Goal: Task Accomplishment & Management: Manage account settings

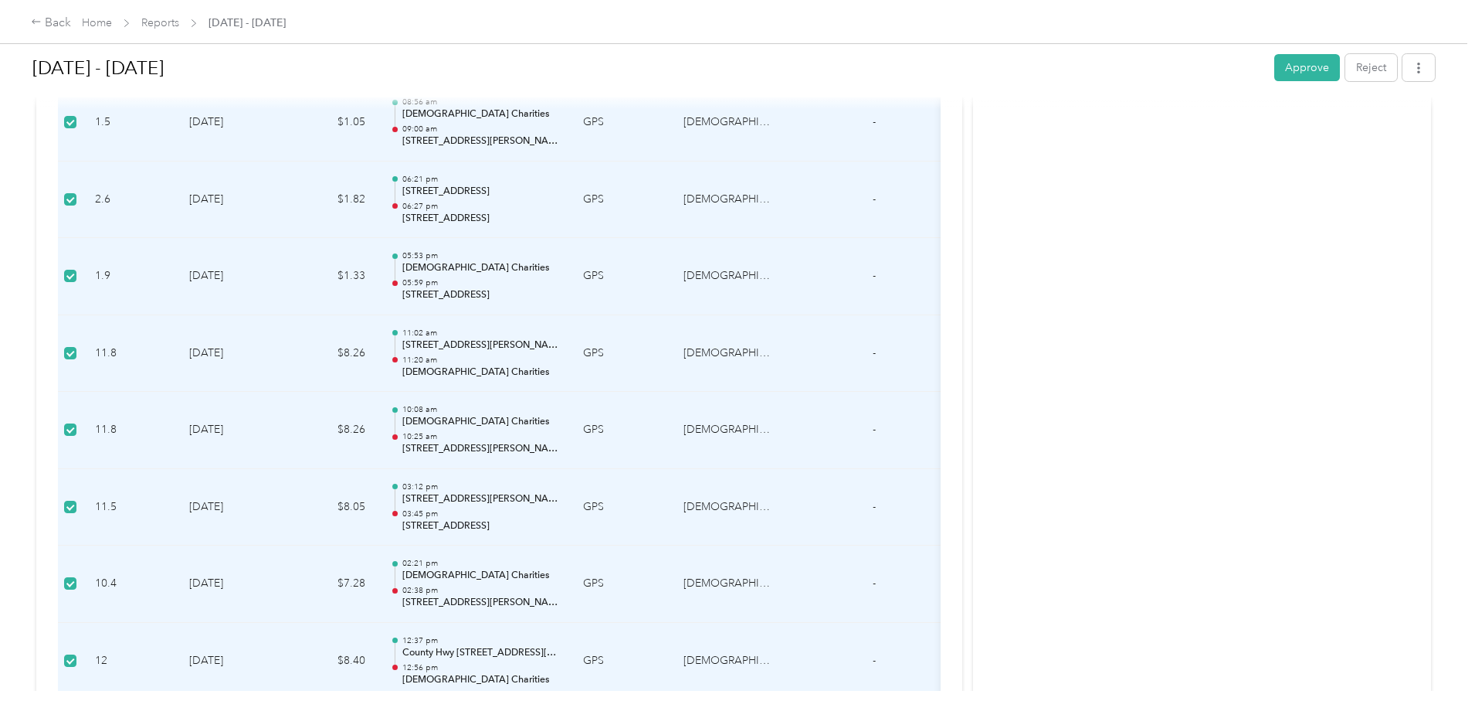
scroll to position [1038, 0]
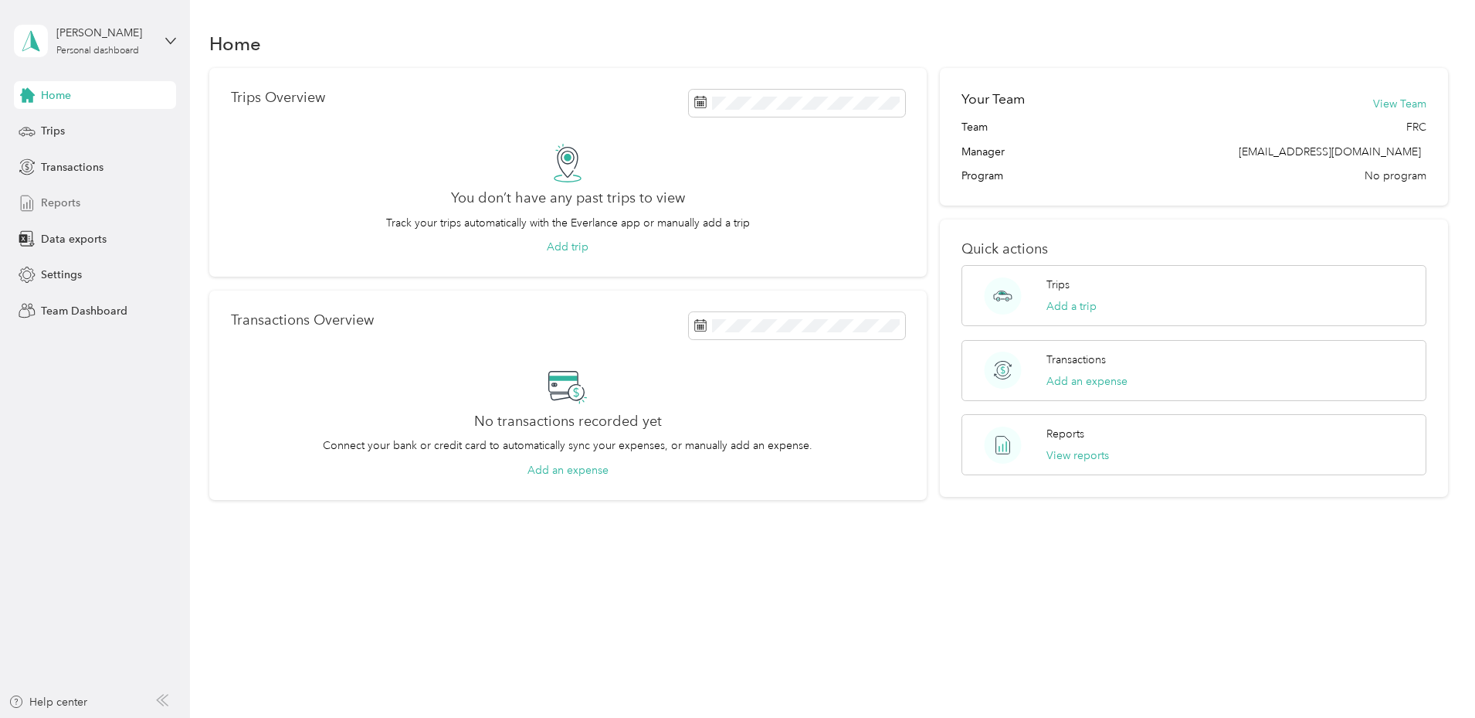
click at [49, 207] on span "Reports" at bounding box center [60, 203] width 39 height 16
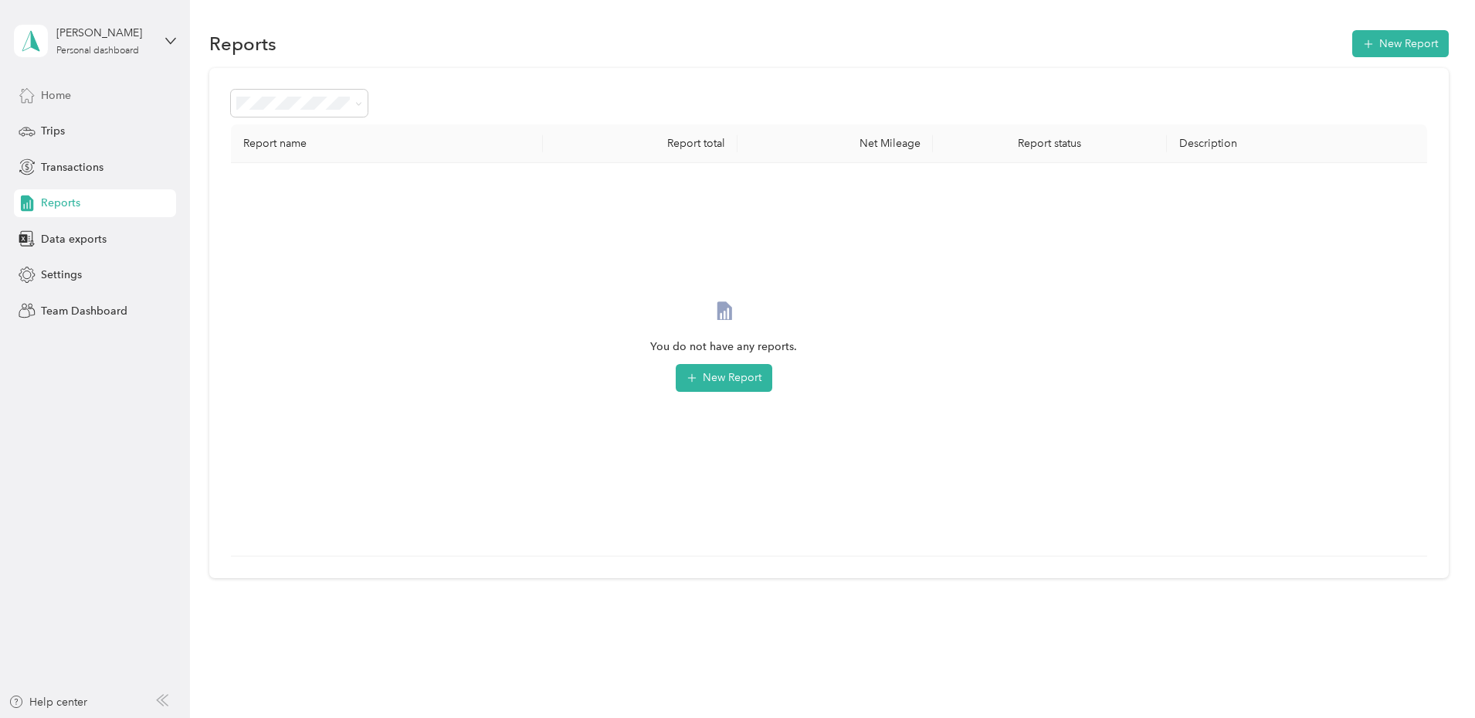
click at [54, 95] on span "Home" at bounding box center [56, 95] width 30 height 16
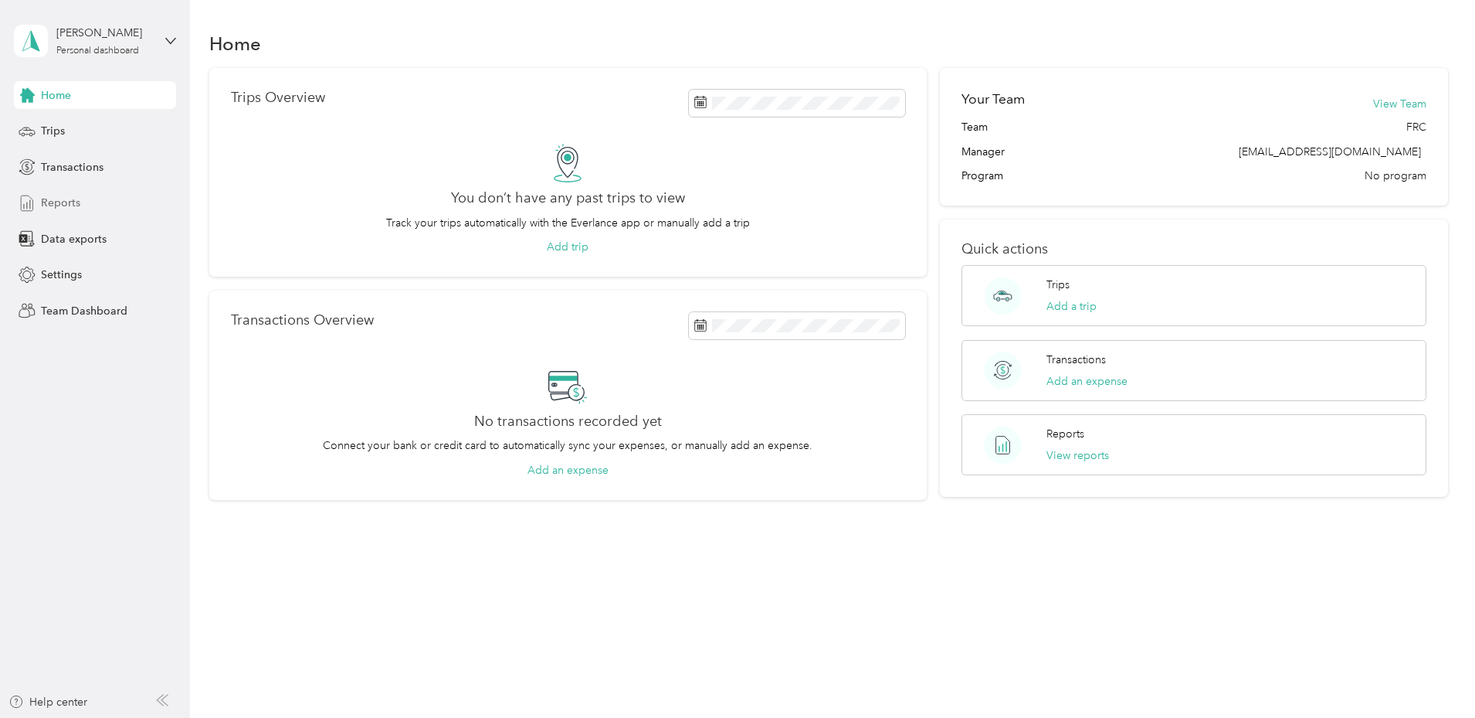
click at [53, 196] on span "Reports" at bounding box center [60, 203] width 39 height 16
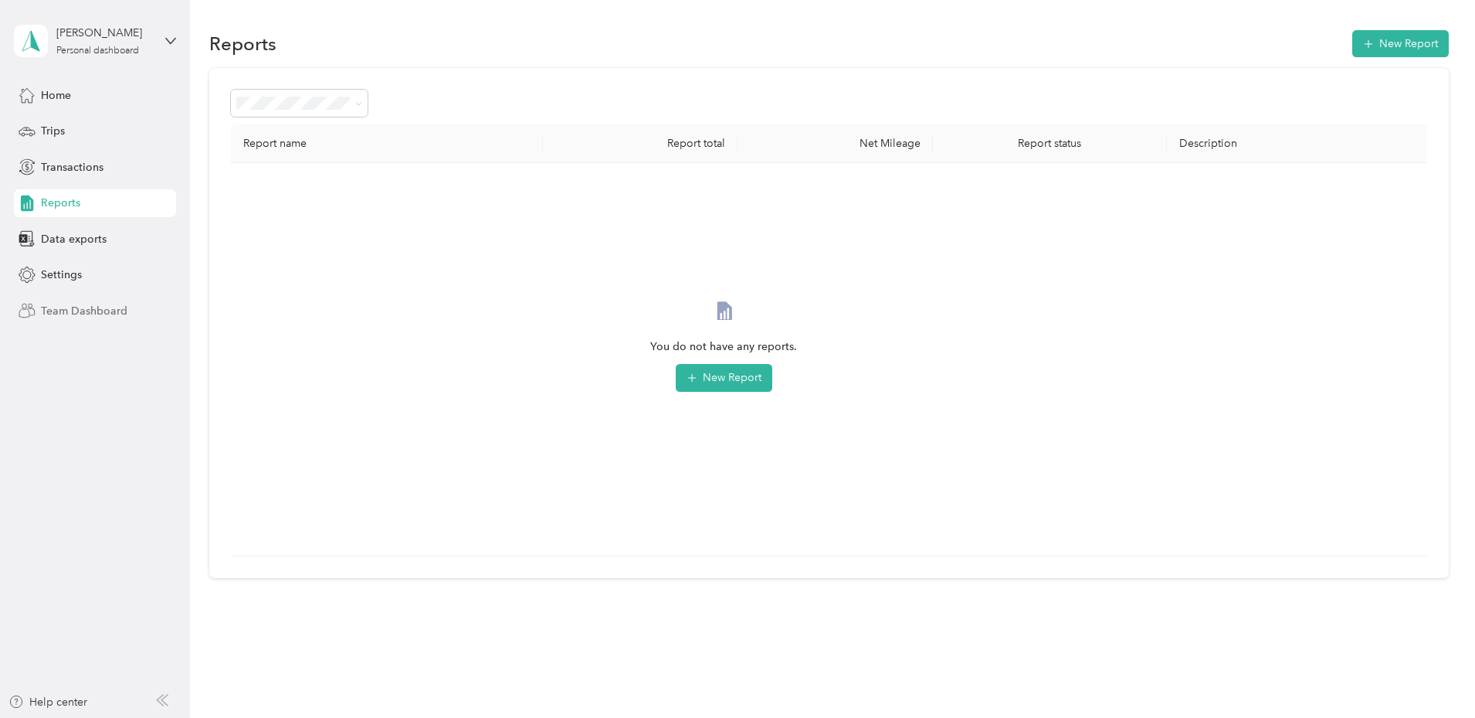
click at [85, 315] on span "Team Dashboard" at bounding box center [84, 311] width 87 height 16
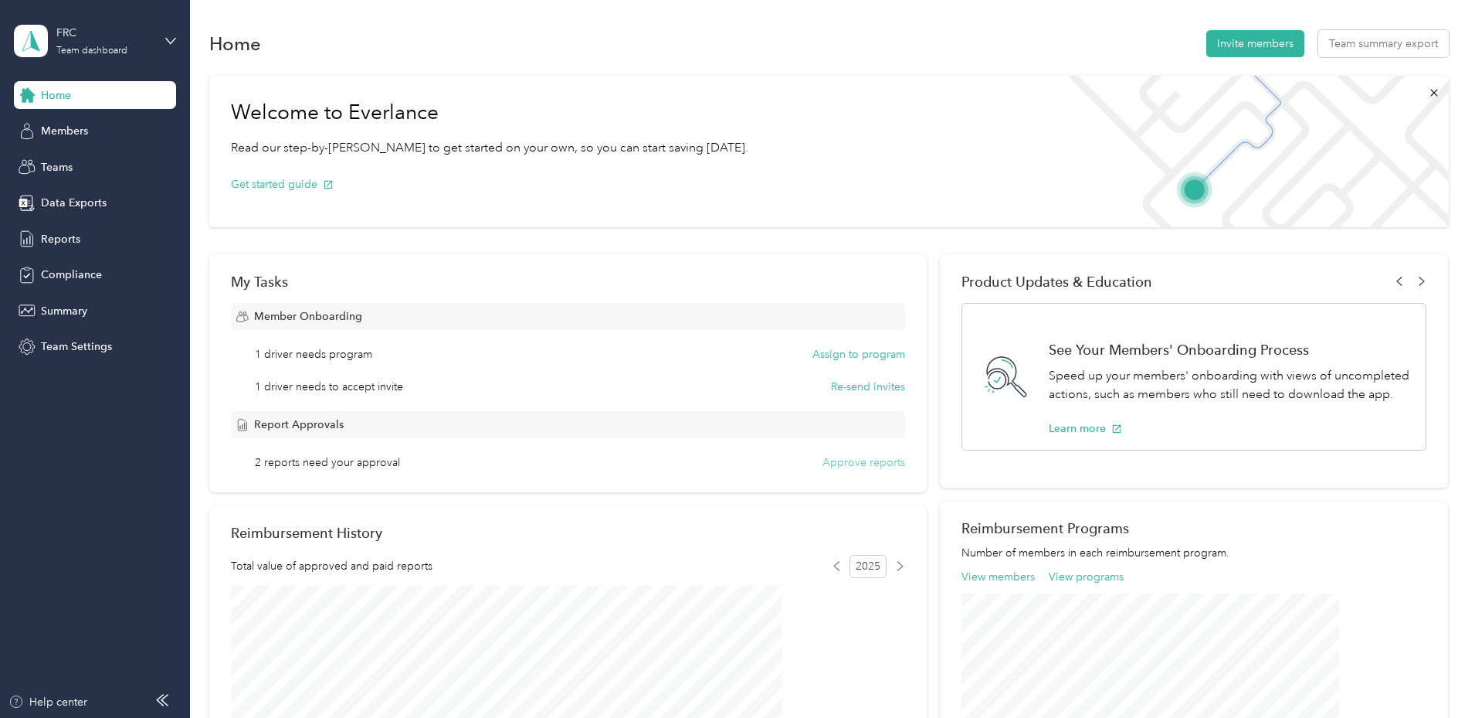
click at [867, 466] on button "Approve reports" at bounding box center [864, 462] width 83 height 16
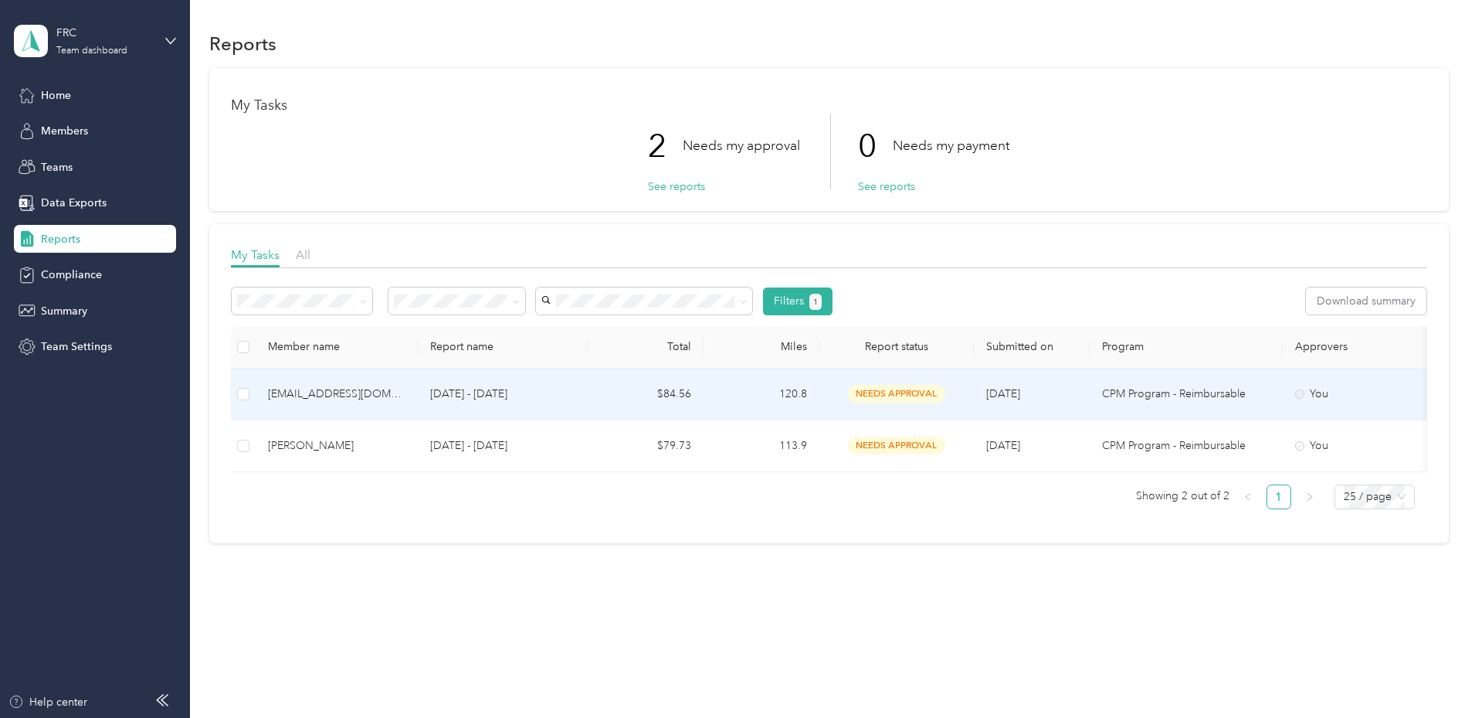
click at [540, 384] on td "[DATE] - [DATE]" at bounding box center [503, 394] width 170 height 52
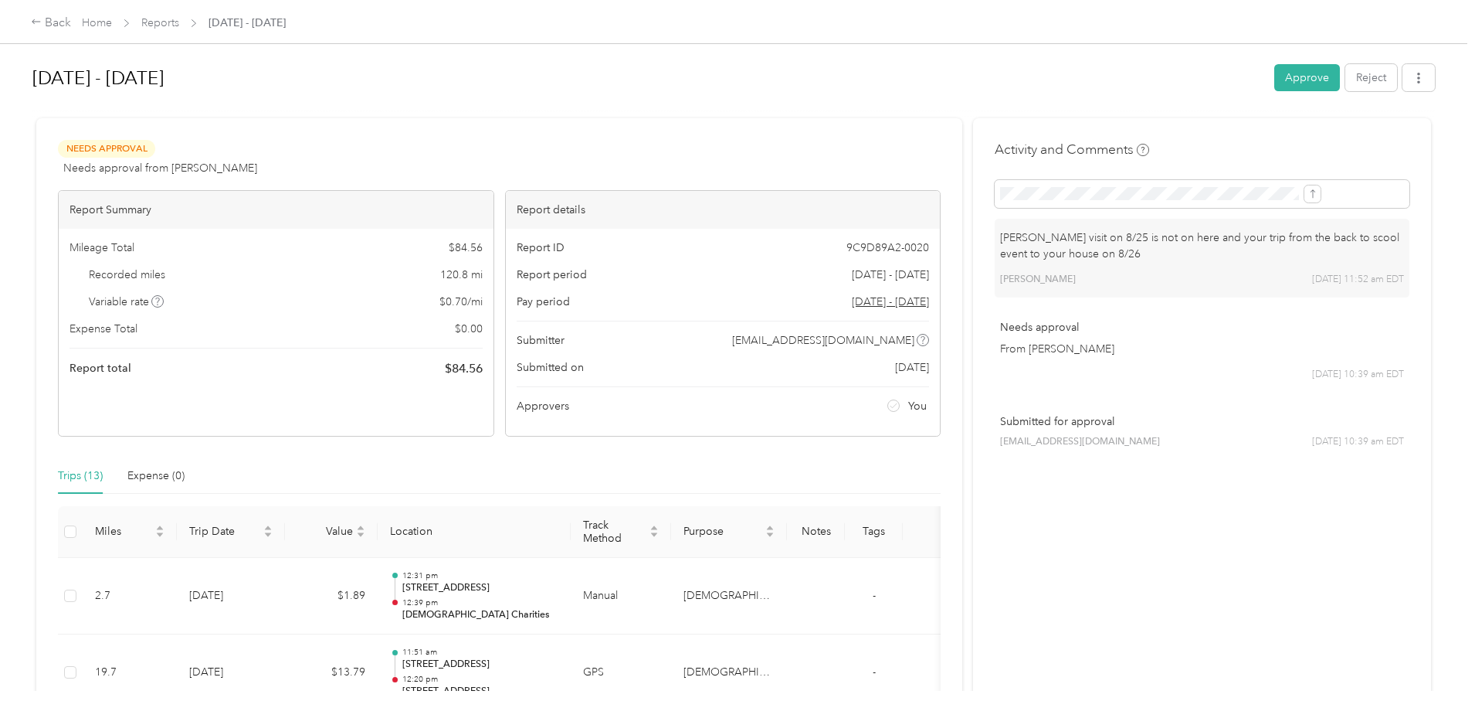
click at [1198, 48] on div "Aug 18 - 31, 2025 Approve Reject Needs Approval Needs approval from Brooke Fost…" at bounding box center [733, 345] width 1467 height 690
click at [1274, 87] on button "Approve" at bounding box center [1307, 77] width 66 height 27
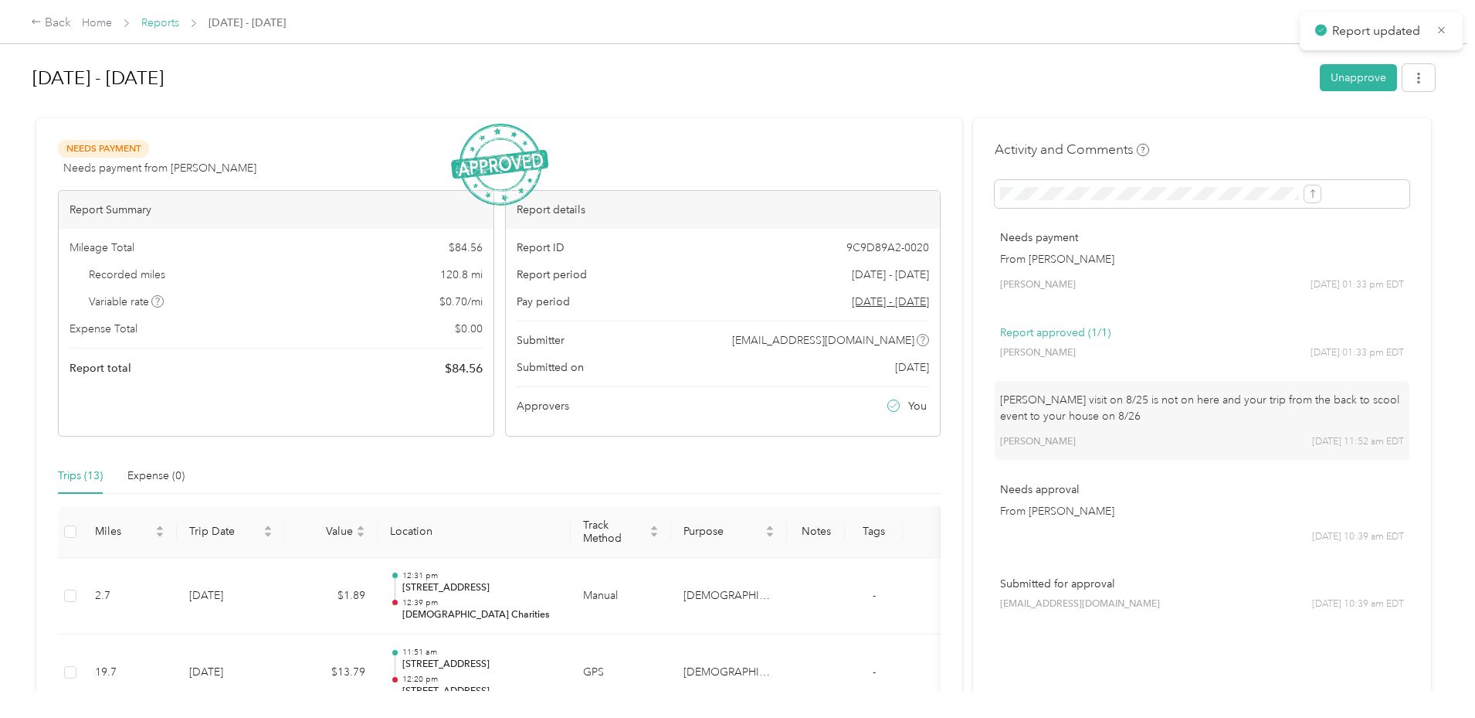
click at [179, 22] on link "Reports" at bounding box center [160, 22] width 38 height 13
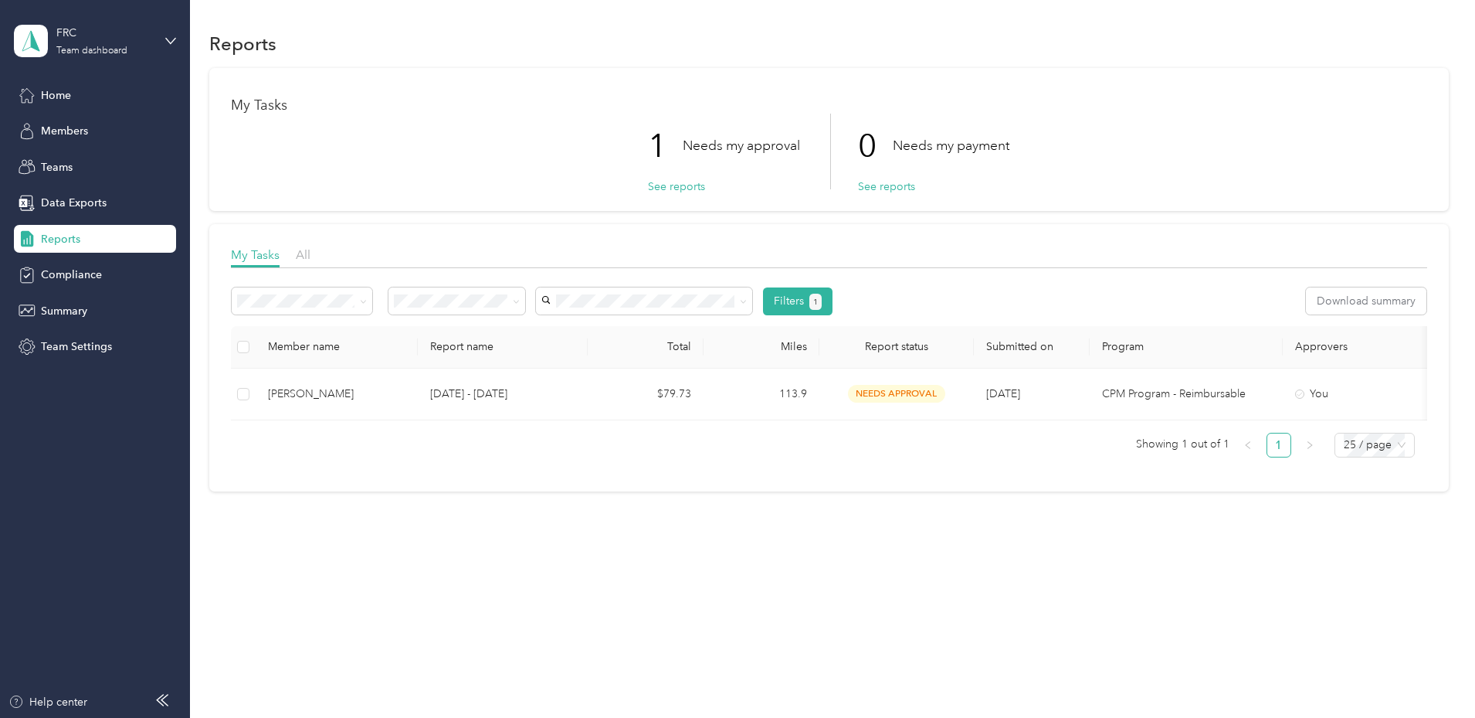
click at [418, 361] on th "Member name" at bounding box center [337, 347] width 162 height 42
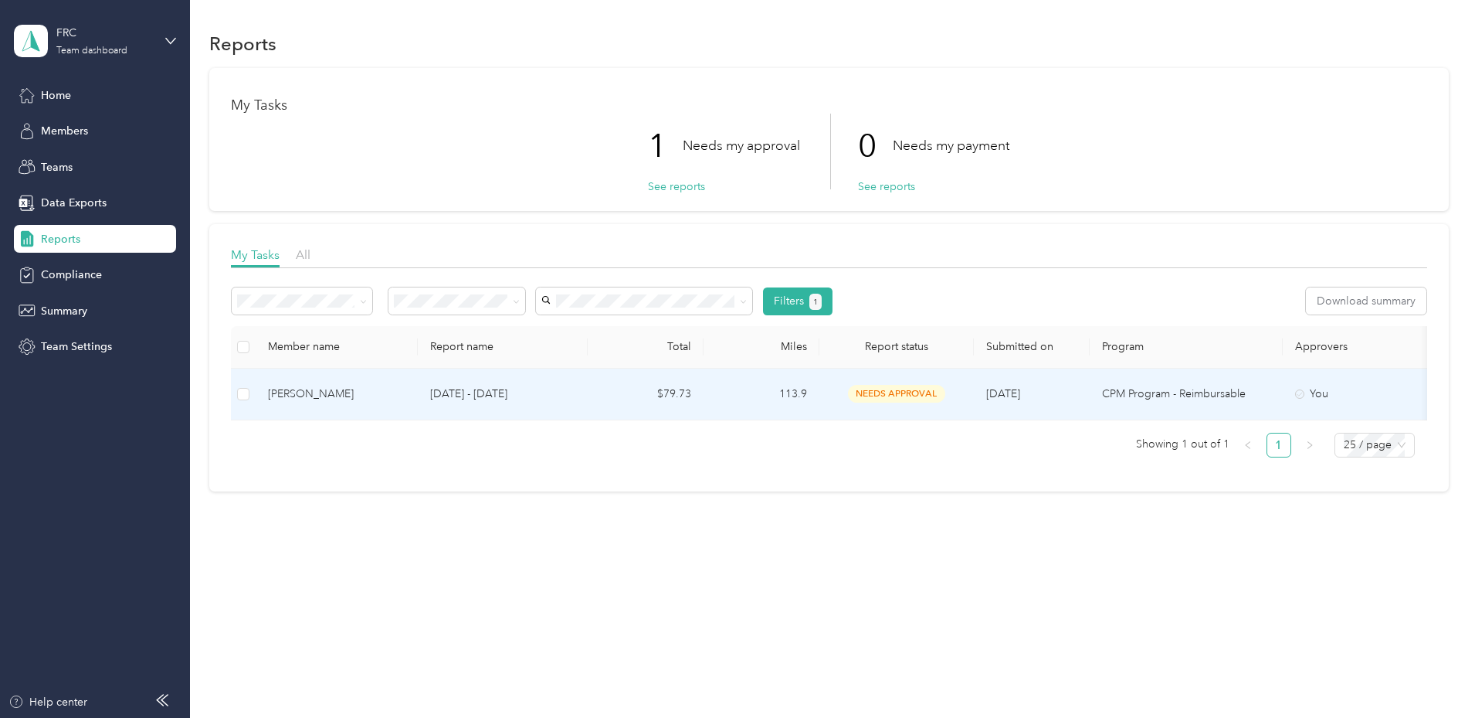
click at [405, 402] on div "Trudy Phelps" at bounding box center [336, 393] width 137 height 17
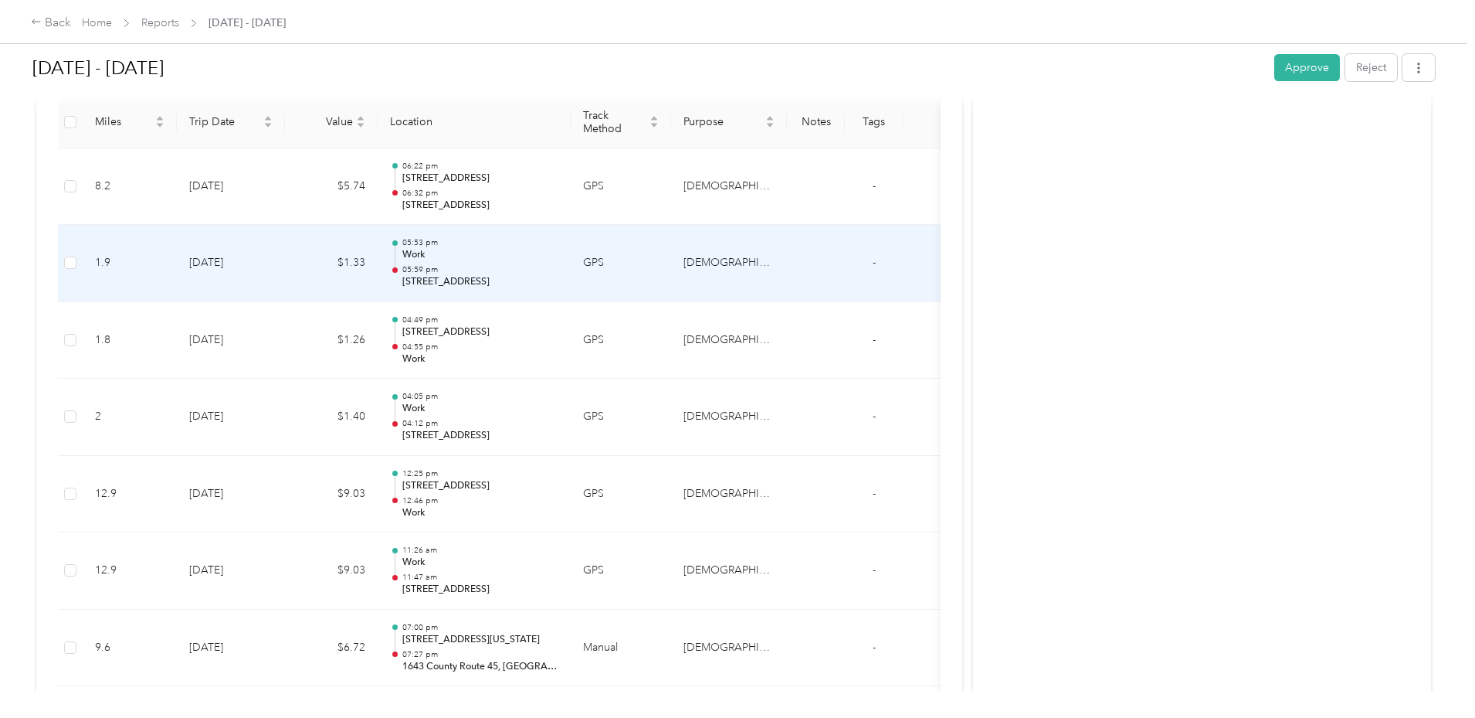
scroll to position [372, 0]
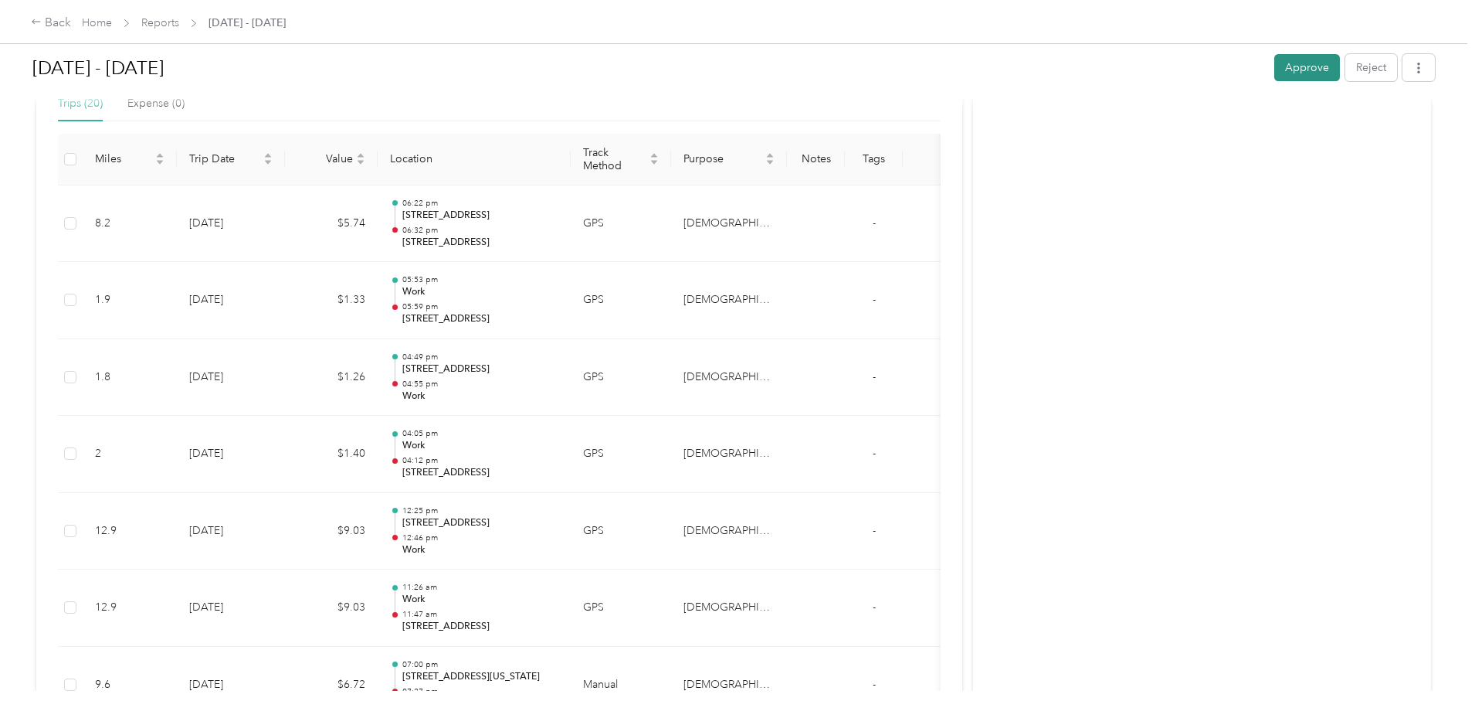
click at [1274, 61] on button "Approve" at bounding box center [1307, 67] width 66 height 27
